Goal: Task Accomplishment & Management: Manage account settings

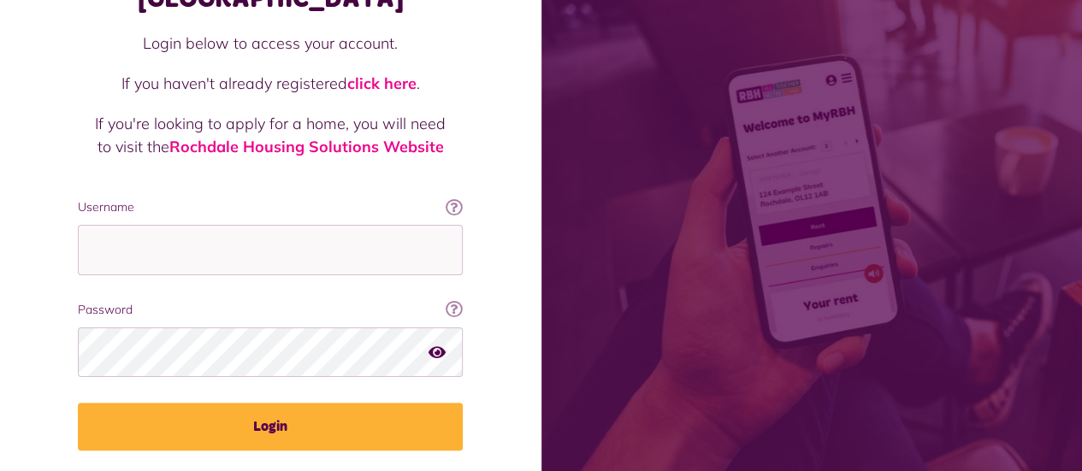
scroll to position [171, 0]
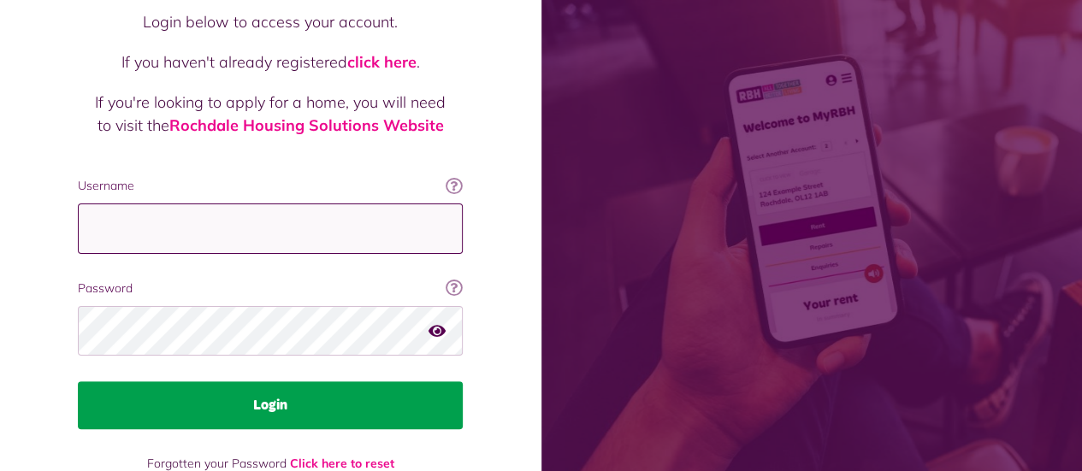
type input "**********"
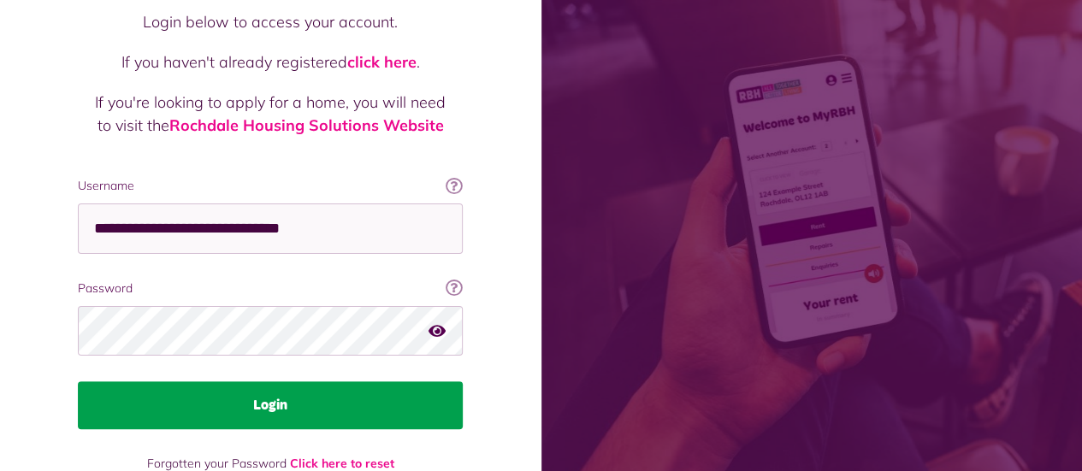
click at [260, 381] on button "Login" at bounding box center [270, 405] width 385 height 48
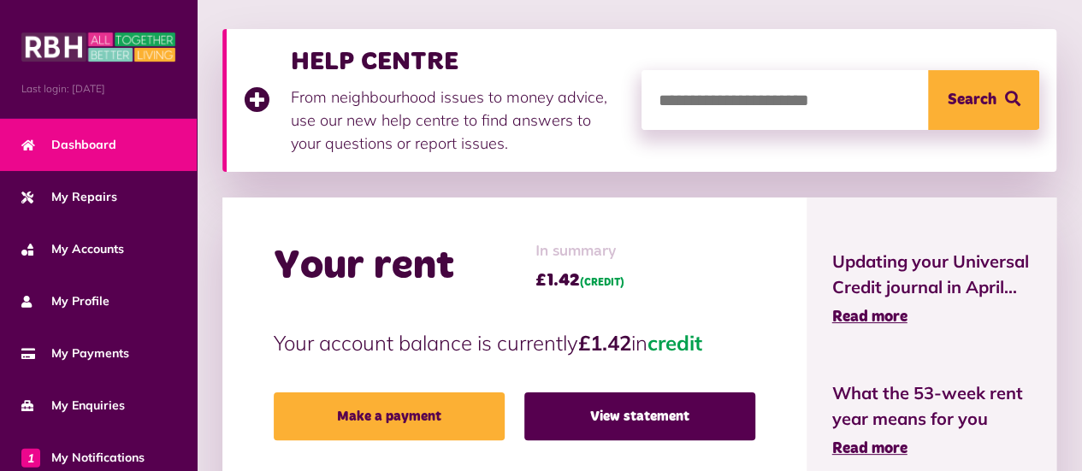
scroll to position [257, 0]
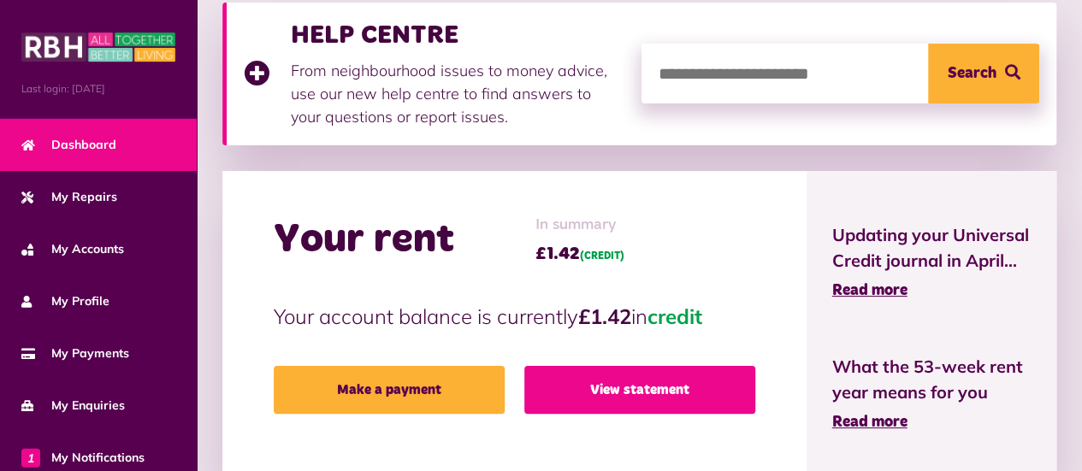
click at [626, 396] on link "View statement" at bounding box center [639, 390] width 231 height 48
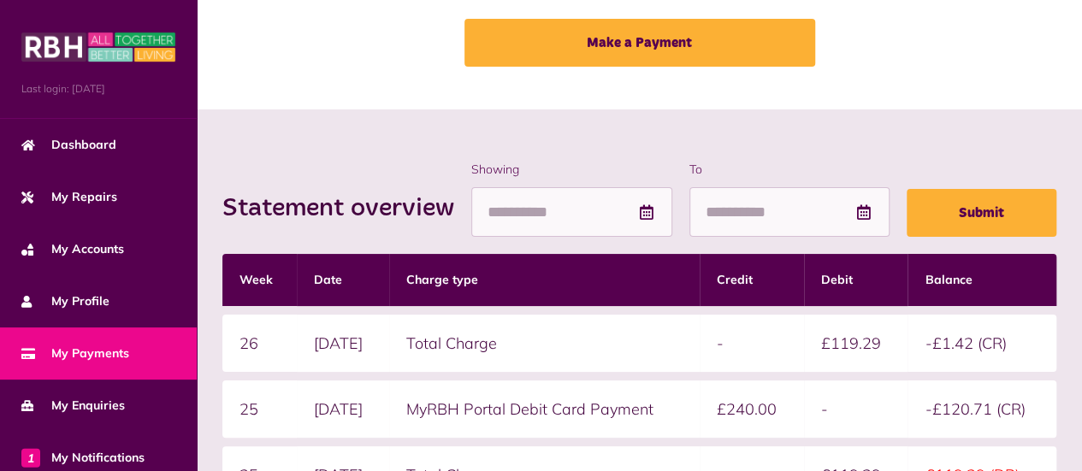
scroll to position [171, 0]
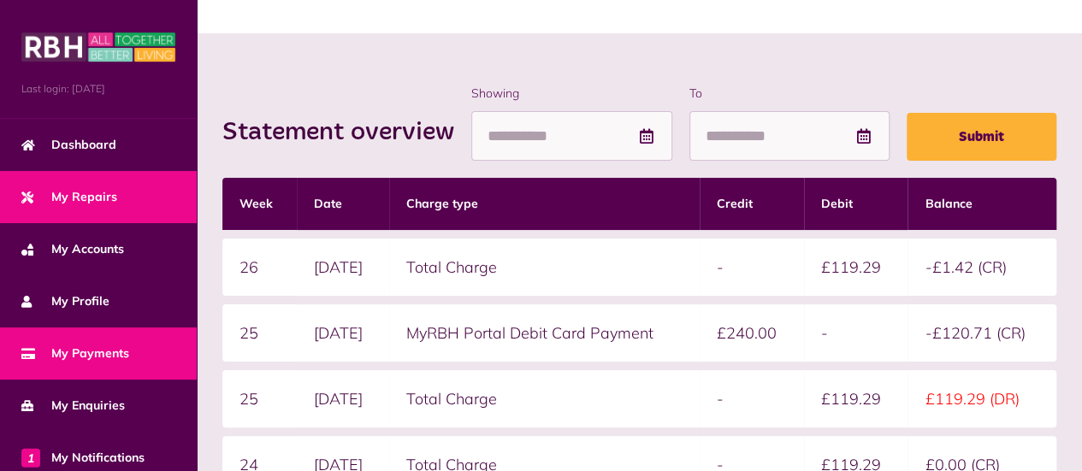
click at [57, 198] on span "My Repairs" at bounding box center [69, 197] width 96 height 18
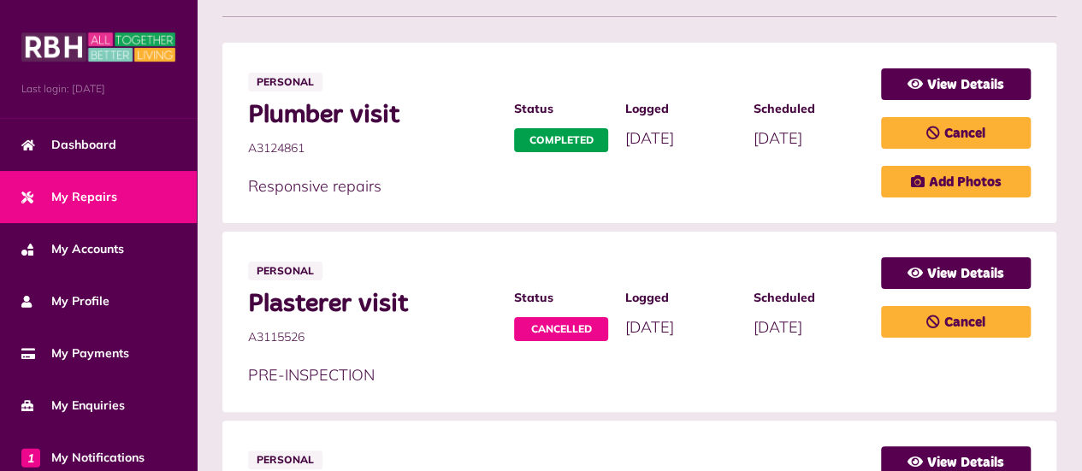
scroll to position [342, 0]
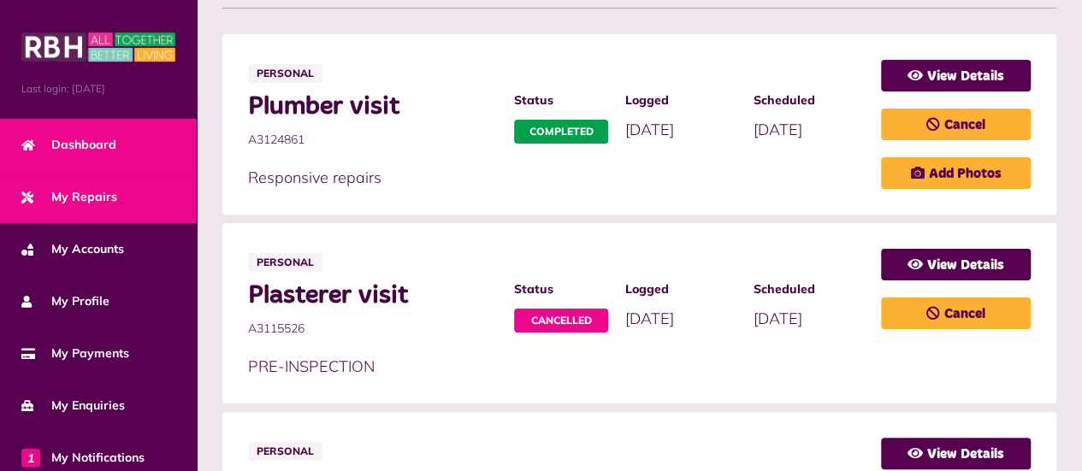
click at [109, 139] on span "Dashboard" at bounding box center [68, 145] width 95 height 18
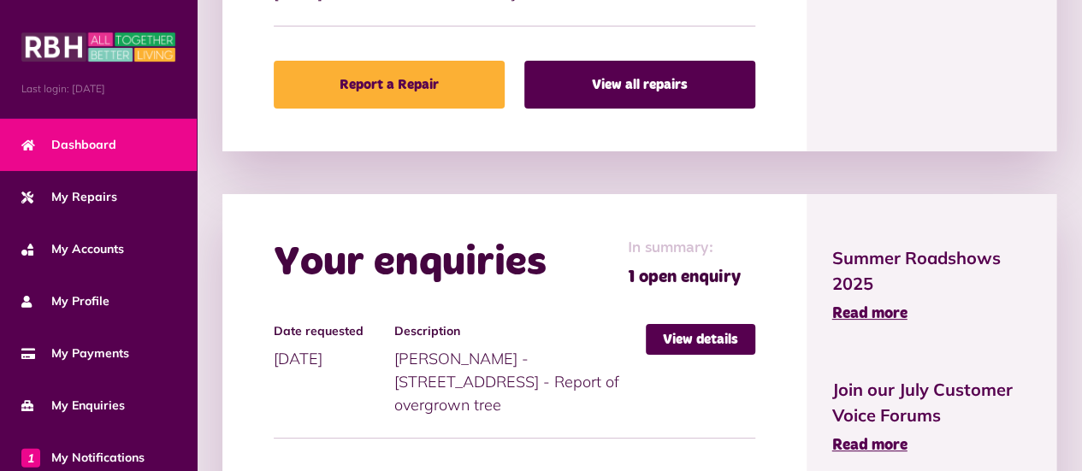
scroll to position [1026, 0]
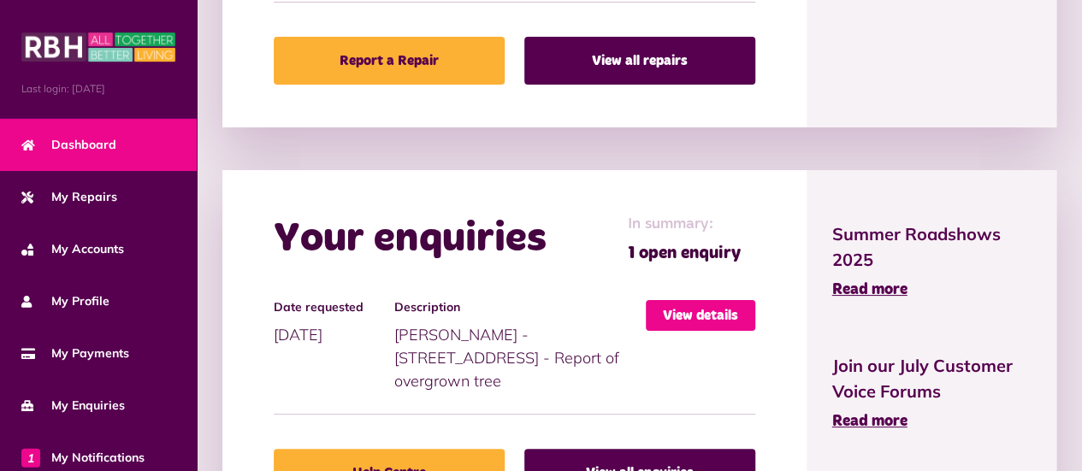
click at [705, 315] on link "View details" at bounding box center [700, 315] width 109 height 31
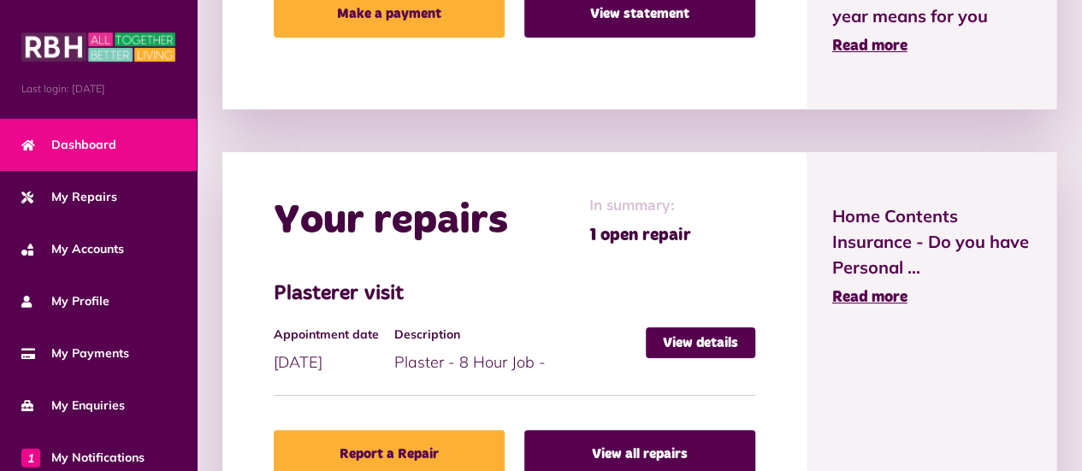
scroll to position [599, 0]
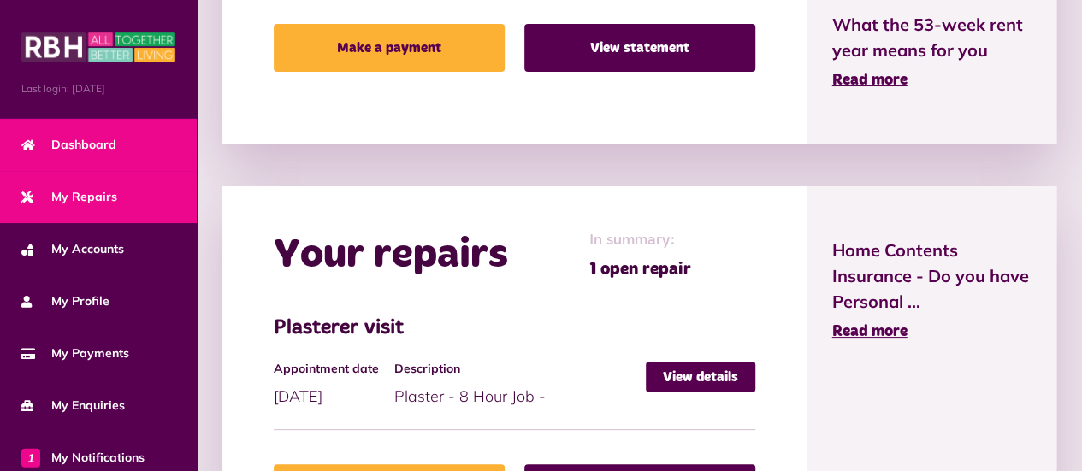
click at [127, 192] on link "My Repairs" at bounding box center [98, 197] width 197 height 52
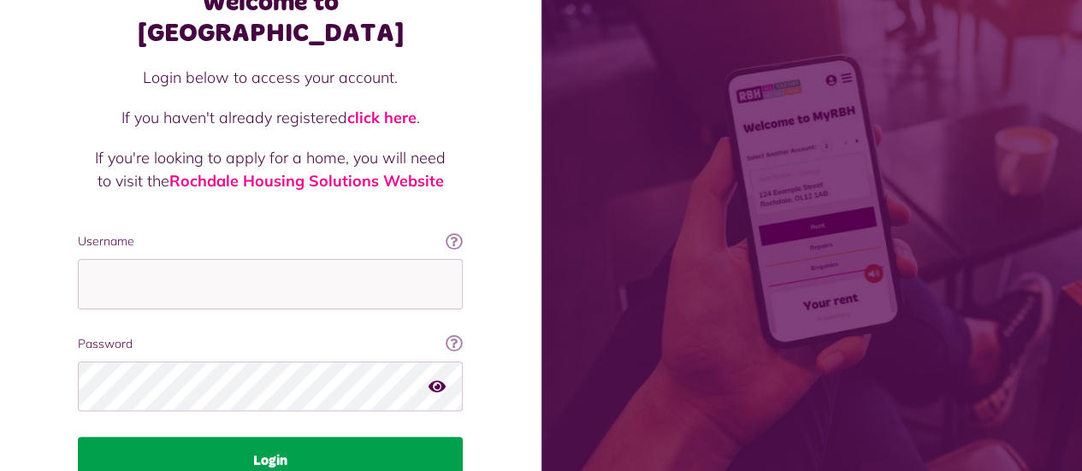
scroll to position [171, 0]
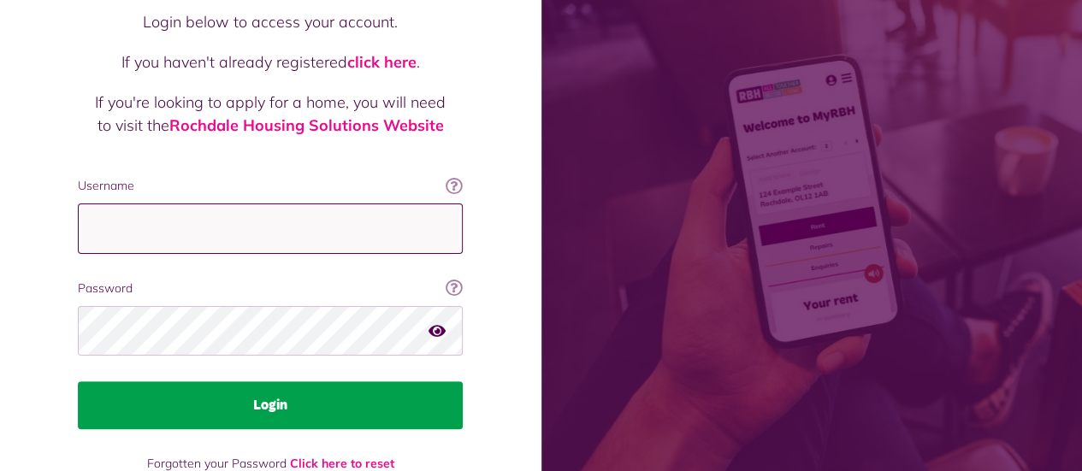
type input "**********"
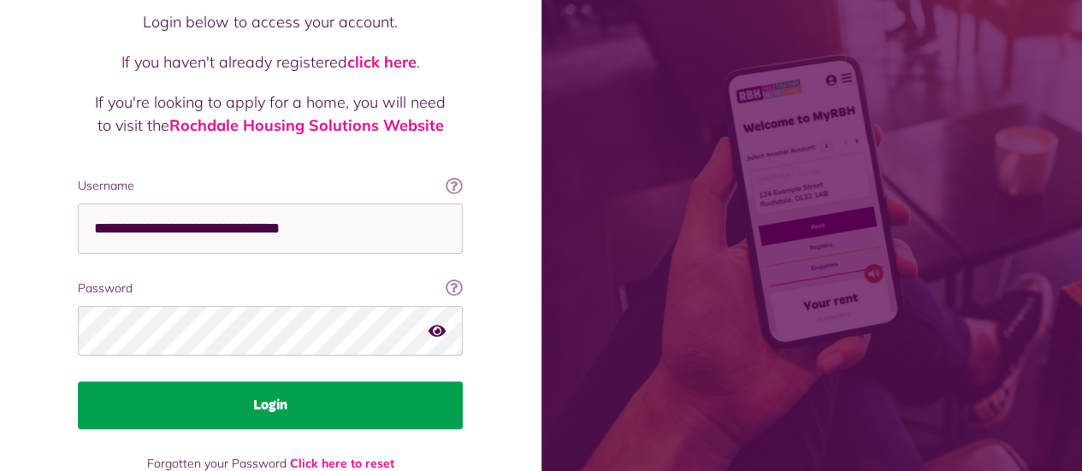
click at [292, 381] on button "Login" at bounding box center [270, 405] width 385 height 48
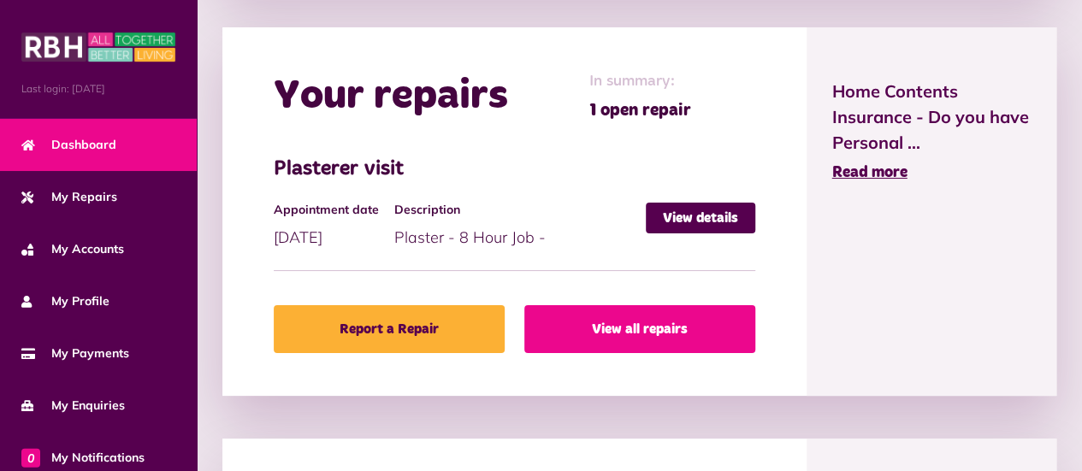
scroll to position [770, 0]
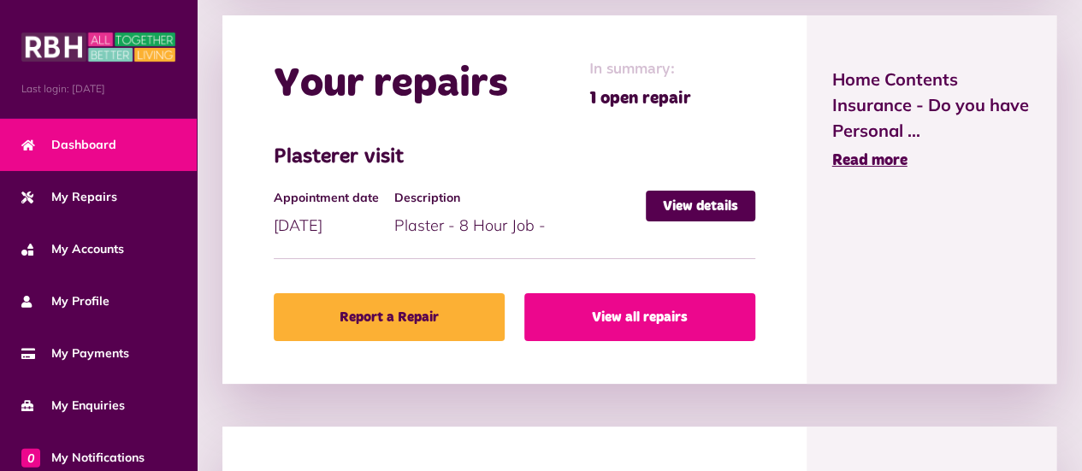
click at [648, 316] on link "View all repairs" at bounding box center [639, 317] width 231 height 48
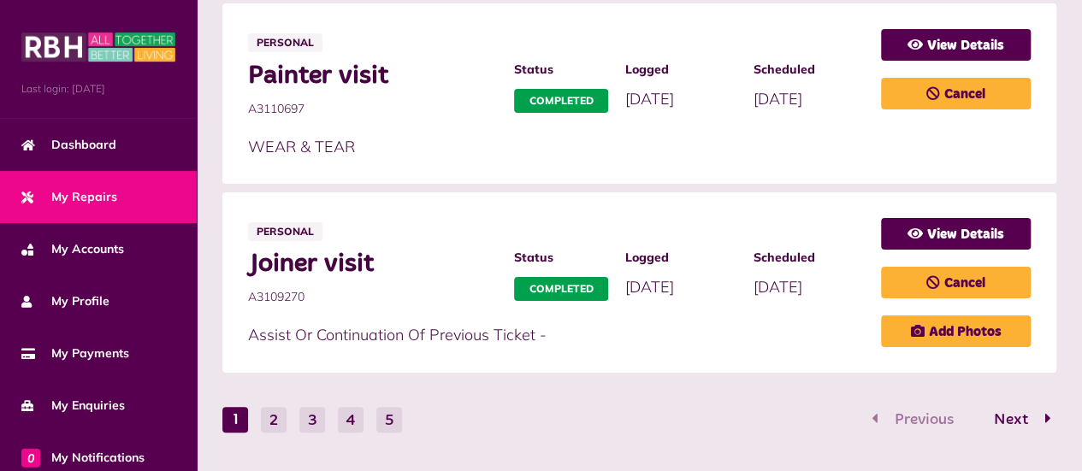
scroll to position [1218, 0]
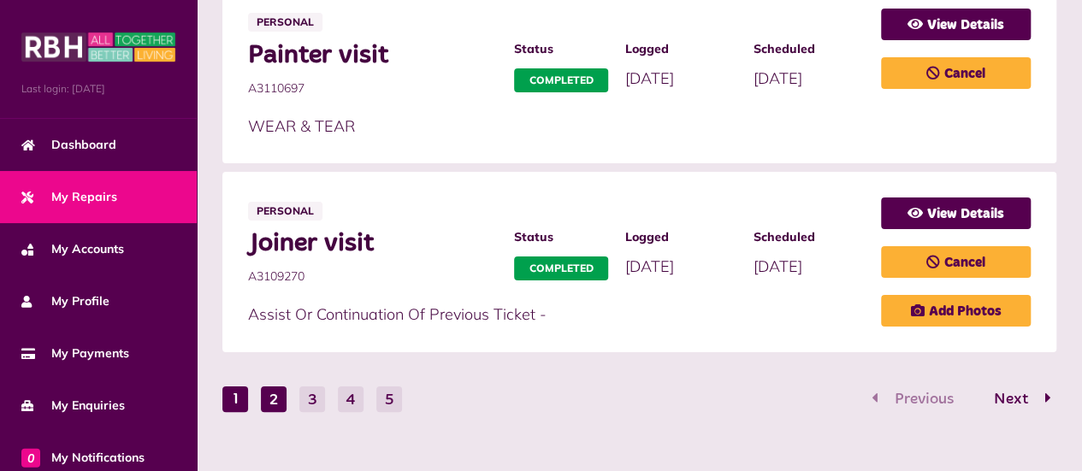
click at [273, 387] on button "2" at bounding box center [274, 400] width 26 height 26
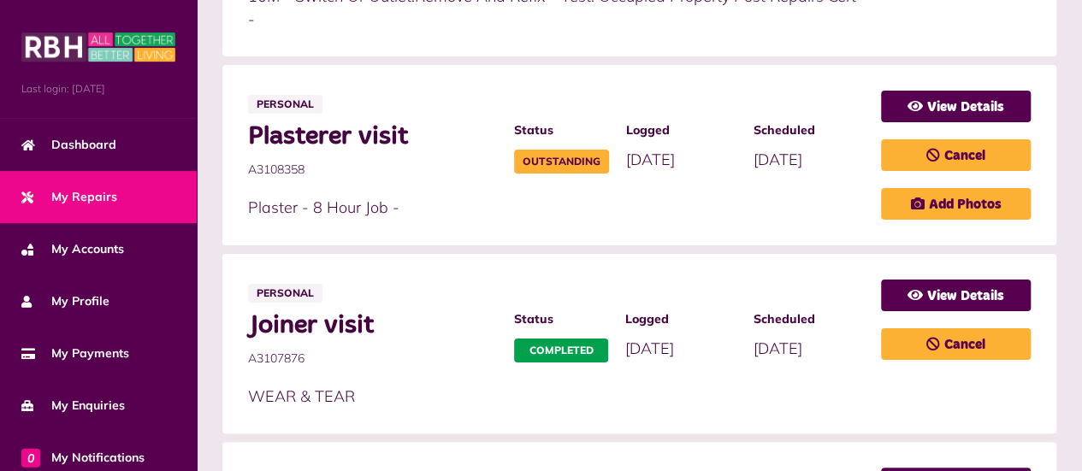
scroll to position [424, 0]
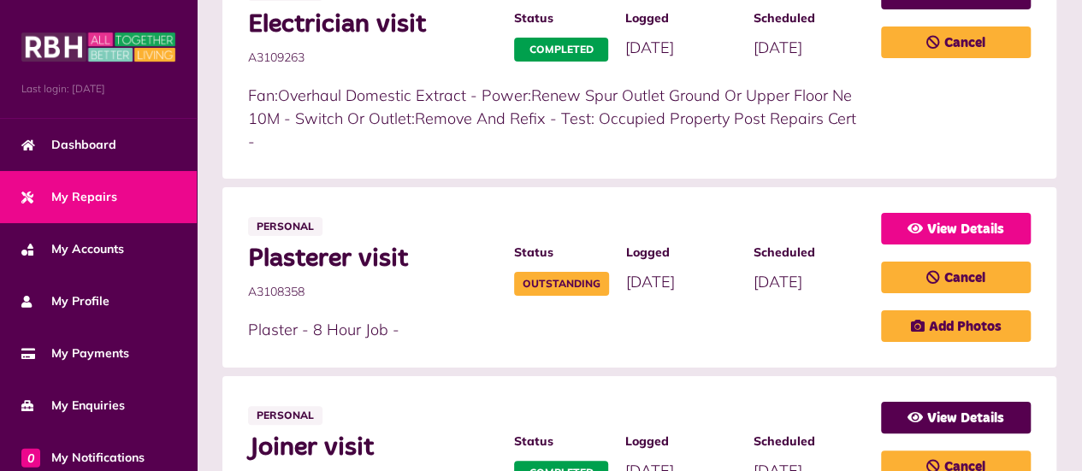
click at [936, 213] on link "View Details" at bounding box center [956, 229] width 150 height 32
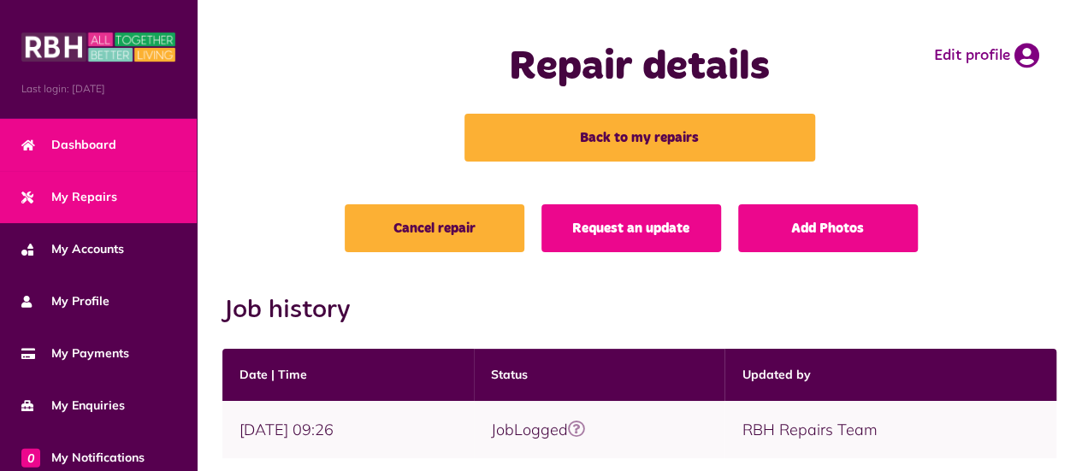
click at [92, 137] on span "Dashboard" at bounding box center [68, 145] width 95 height 18
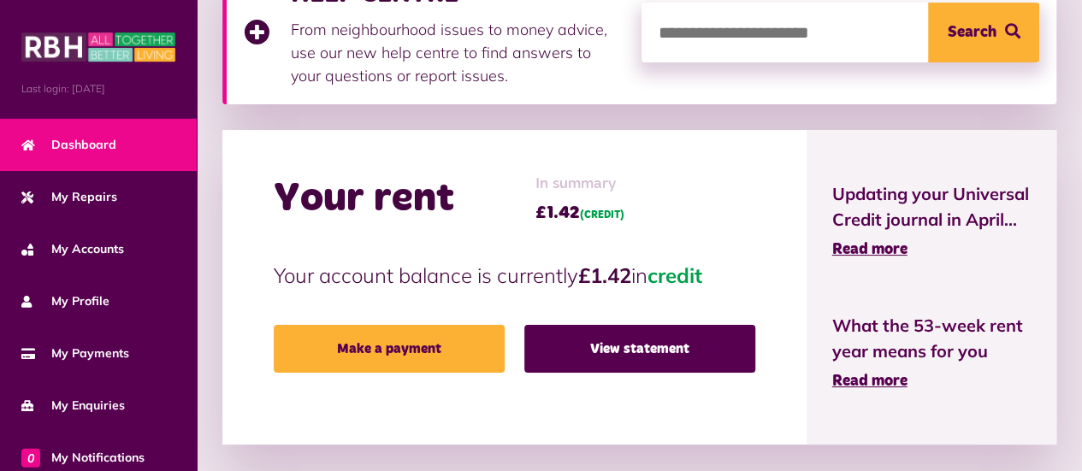
scroll to position [342, 0]
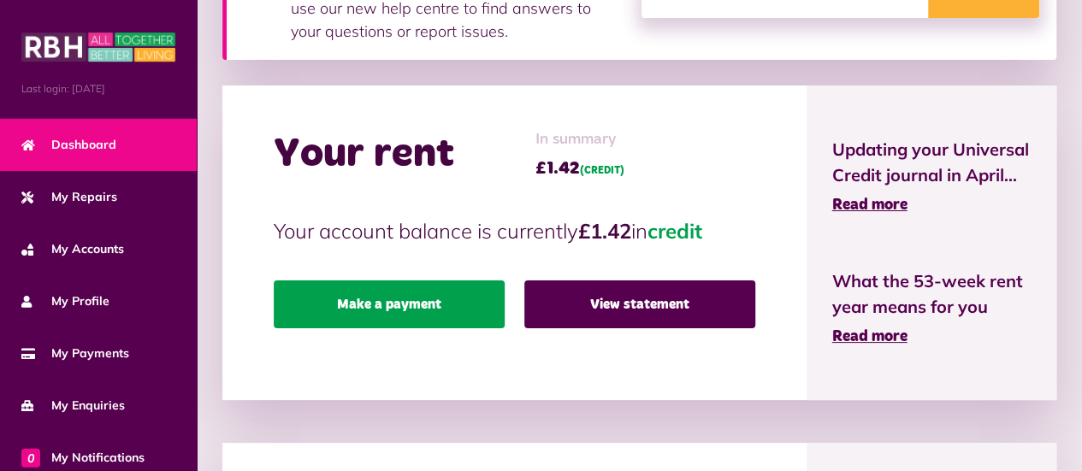
click at [409, 298] on link "Make a payment" at bounding box center [389, 305] width 231 height 48
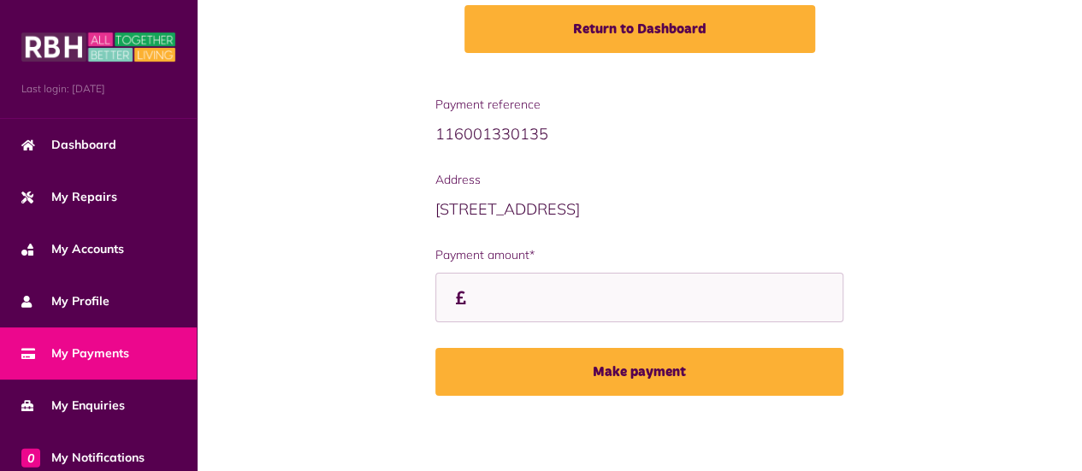
scroll to position [278, 0]
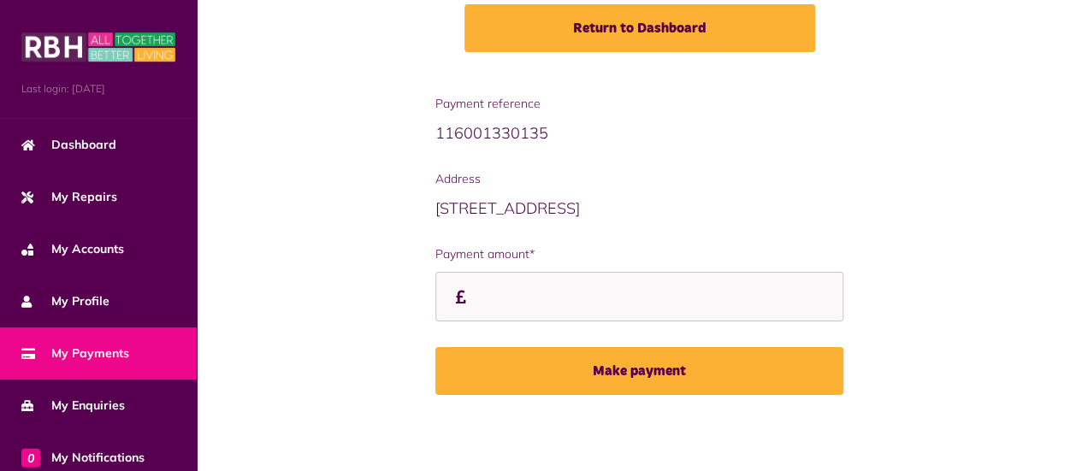
click at [62, 358] on span "My Payments" at bounding box center [75, 354] width 108 height 18
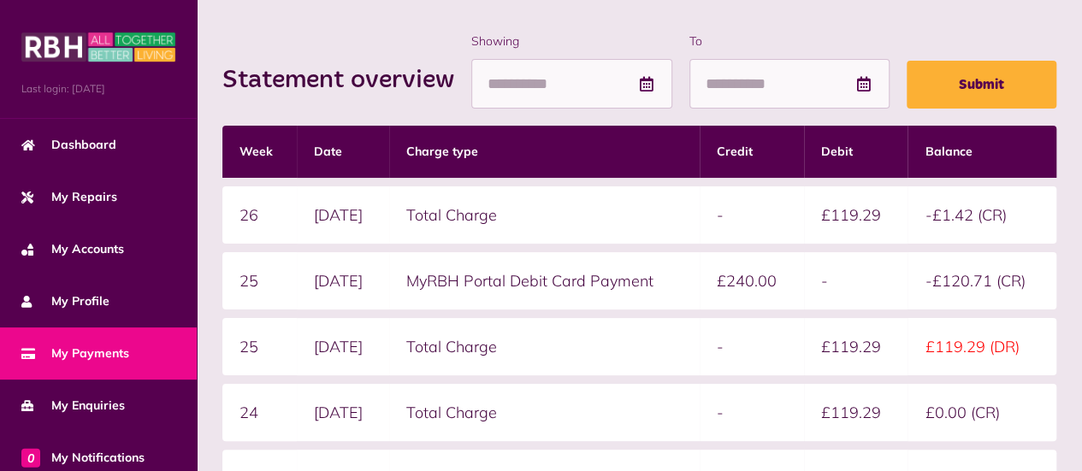
scroll to position [257, 0]
